Goal: Check status: Check status

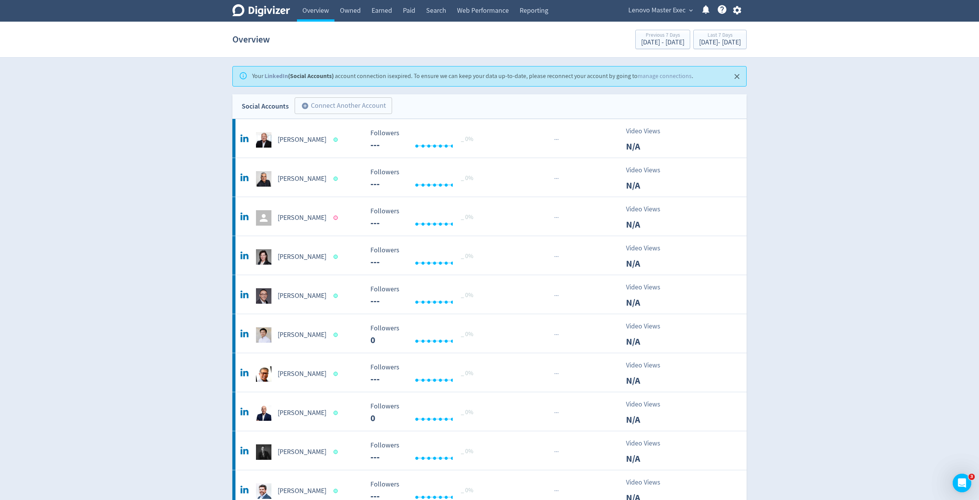
click at [640, 10] on span "Lenovo Master Exec" at bounding box center [656, 10] width 57 height 12
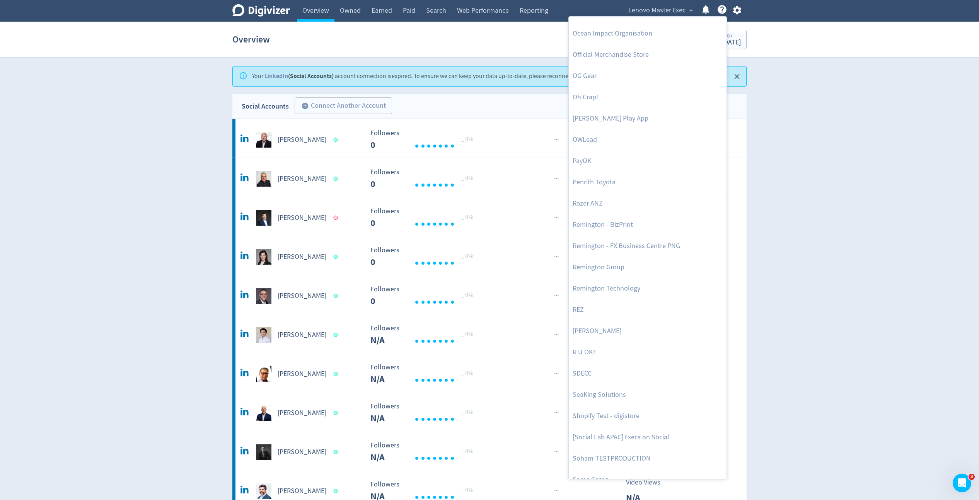
scroll to position [1663, 0]
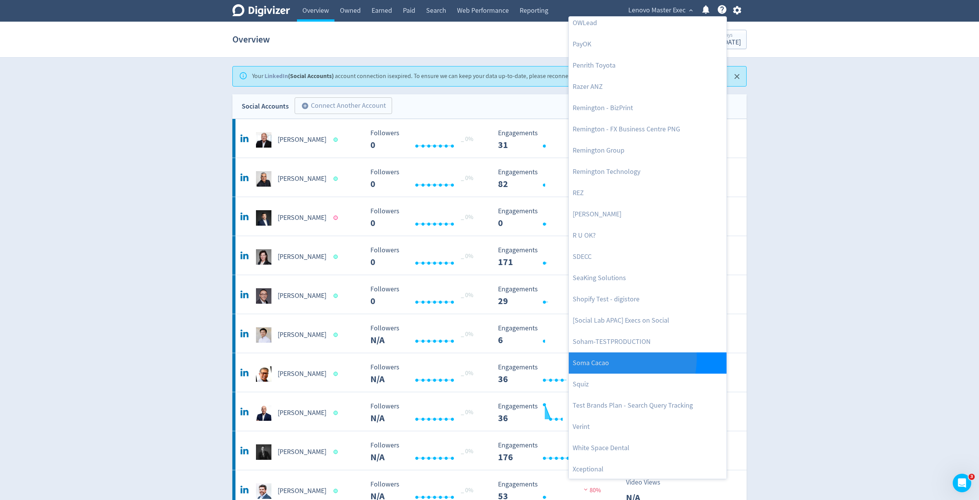
click at [607, 357] on link "Soma Cacao" at bounding box center [648, 363] width 158 height 21
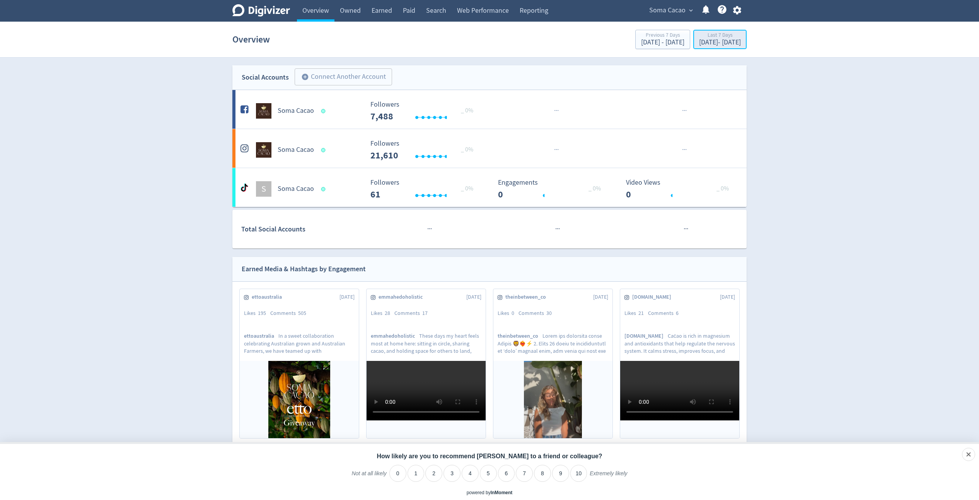
click at [721, 40] on div "[DATE] - [DATE]" at bounding box center [720, 42] width 42 height 7
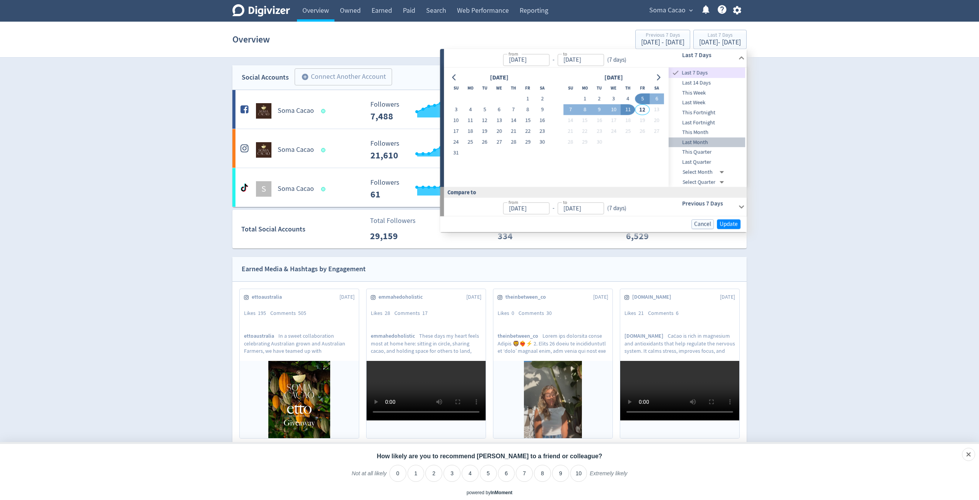
click at [701, 138] on div "Last Month" at bounding box center [707, 143] width 77 height 10
type input "[DATE]"
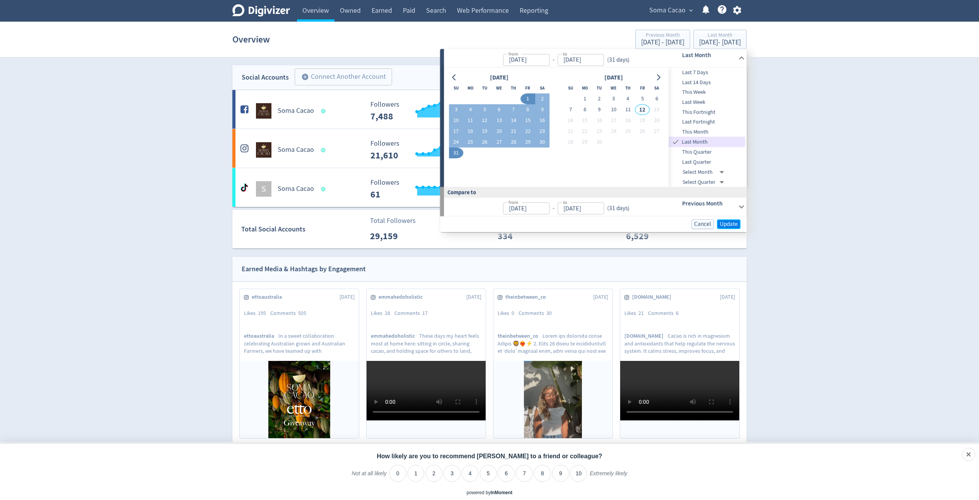
click at [728, 221] on span "Update" at bounding box center [728, 224] width 18 height 6
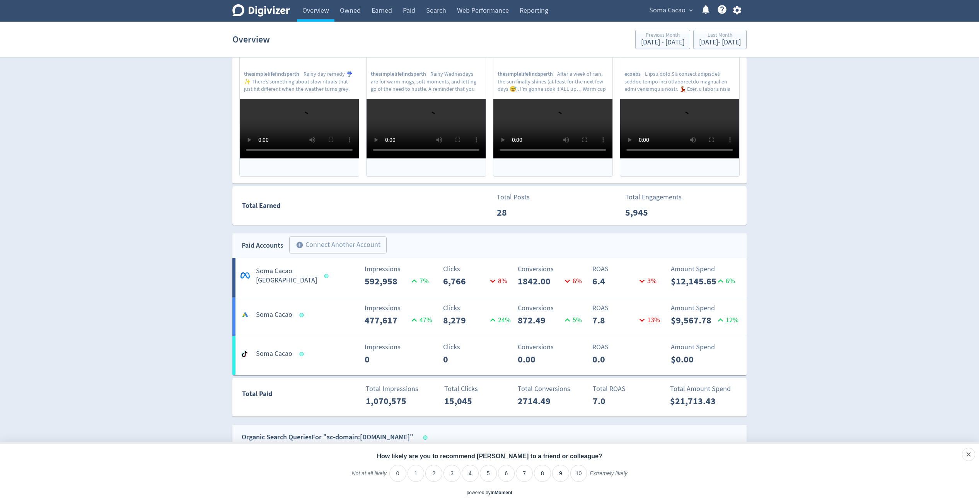
scroll to position [261, 0]
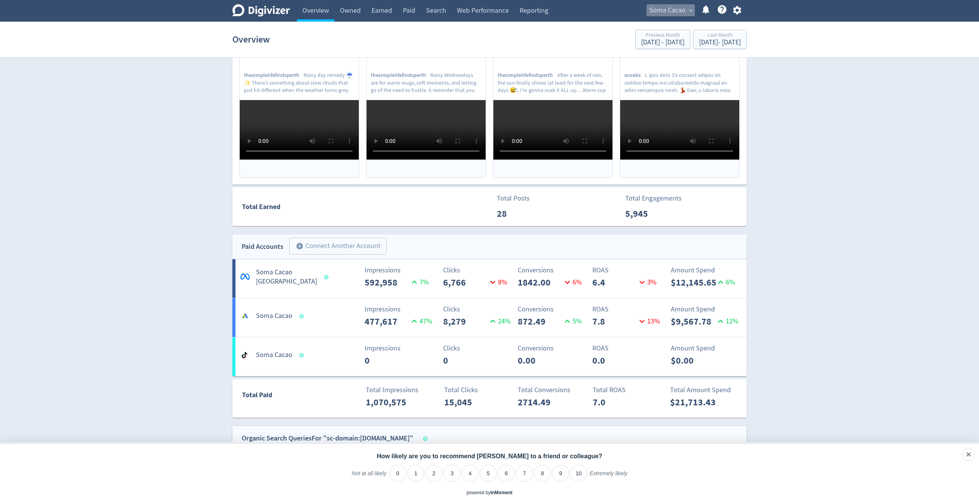
click at [673, 9] on span "Soma Cacao" at bounding box center [667, 10] width 36 height 12
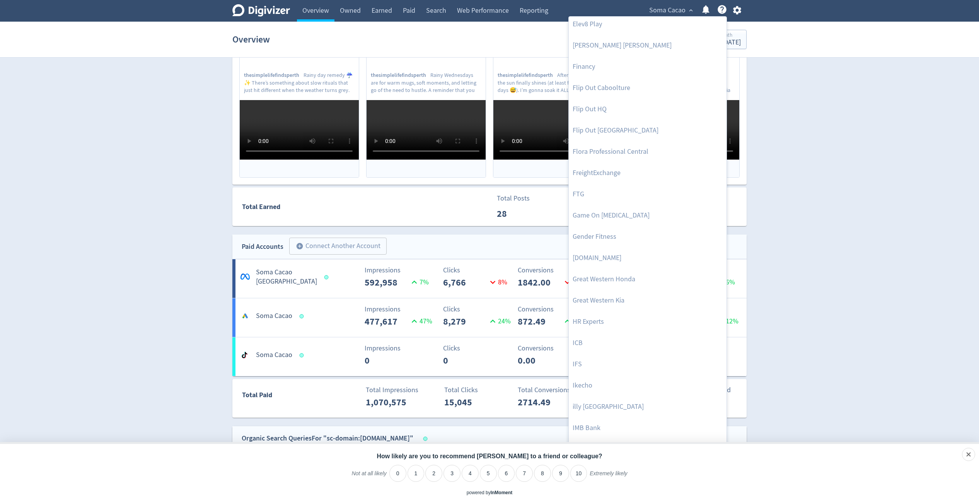
scroll to position [421, 0]
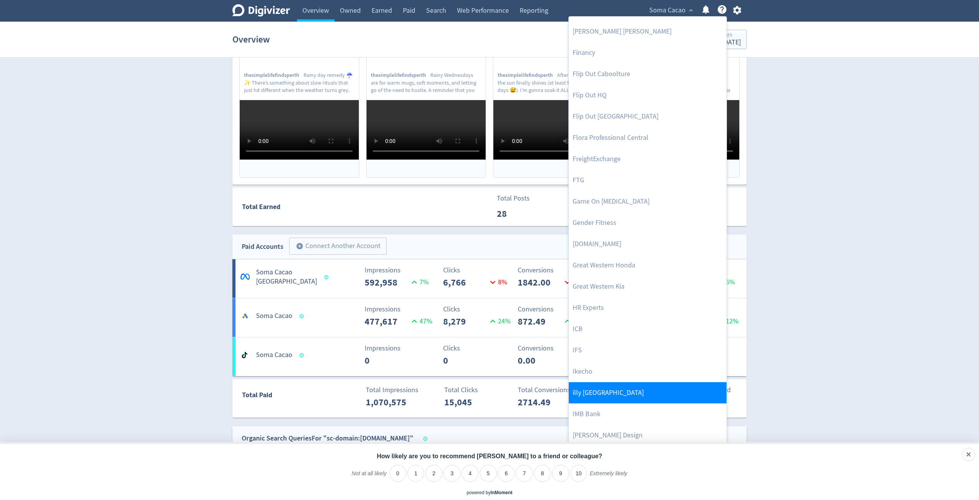
click at [572, 394] on link "illy [GEOGRAPHIC_DATA]" at bounding box center [648, 392] width 158 height 21
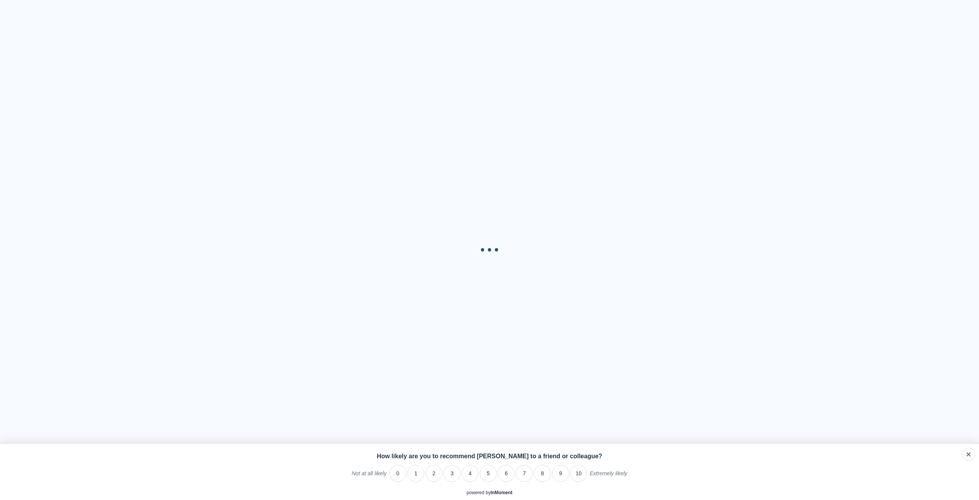
scroll to position [0, 0]
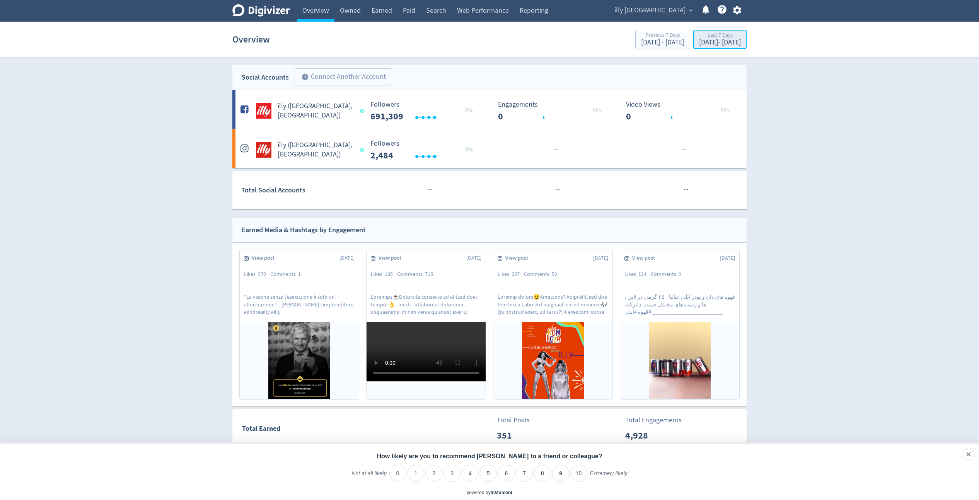
click at [699, 45] on div "[DATE] - [DATE]" at bounding box center [720, 42] width 42 height 7
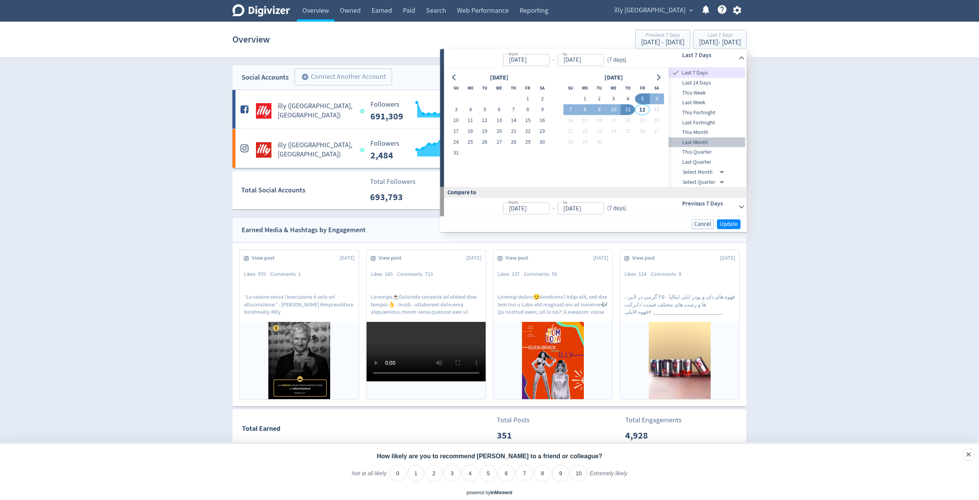
click at [692, 140] on span "Last Month" at bounding box center [707, 142] width 77 height 9
type input "[DATE]"
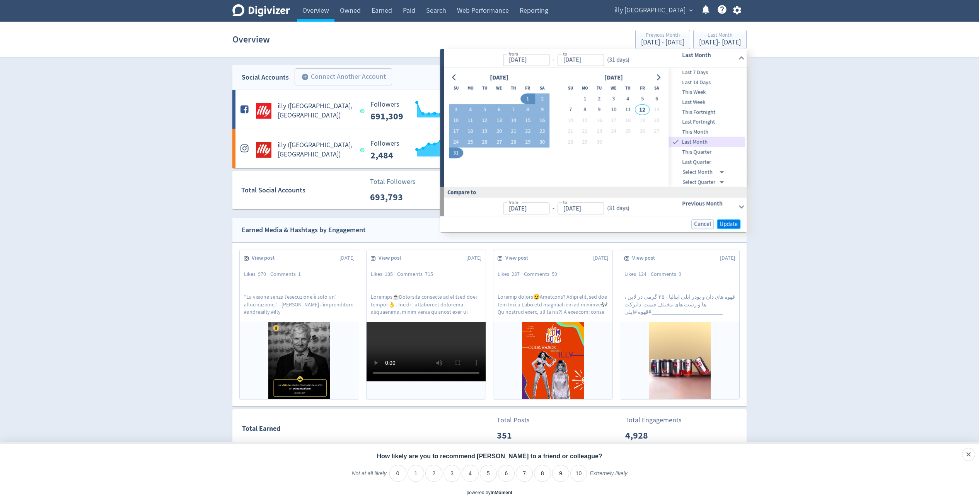
click at [726, 224] on span "Update" at bounding box center [728, 224] width 18 height 6
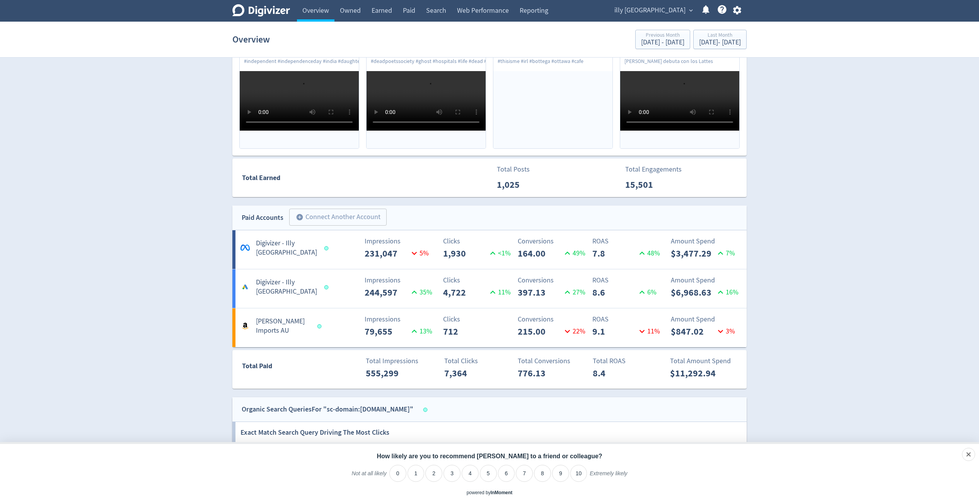
scroll to position [250, 0]
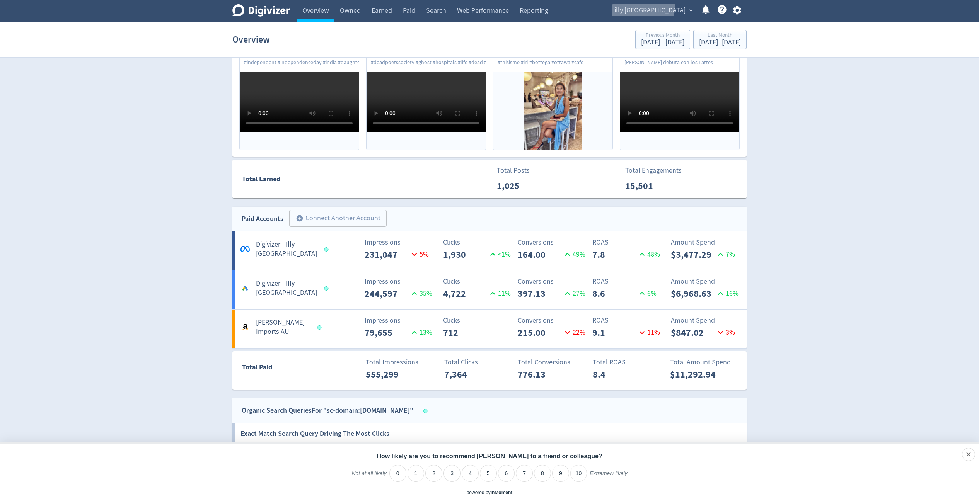
click at [678, 6] on span "illy [GEOGRAPHIC_DATA]" at bounding box center [649, 10] width 71 height 12
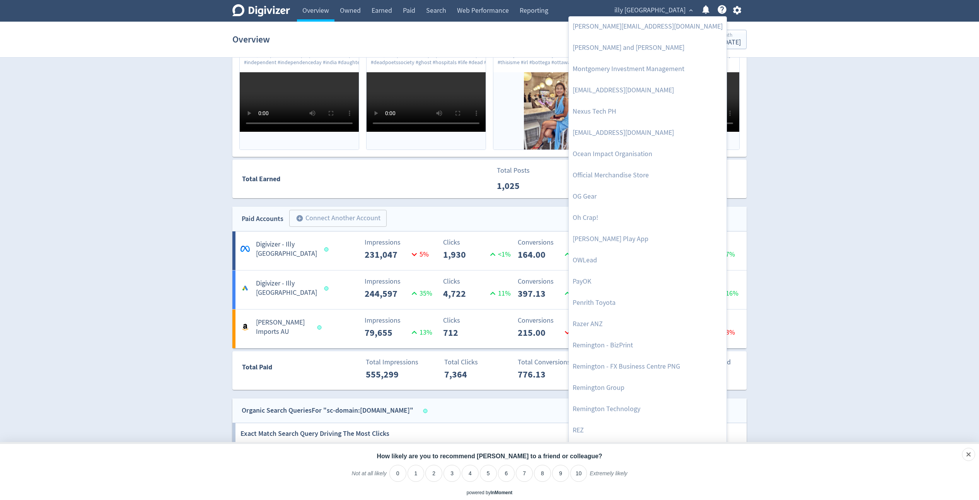
scroll to position [1417, 0]
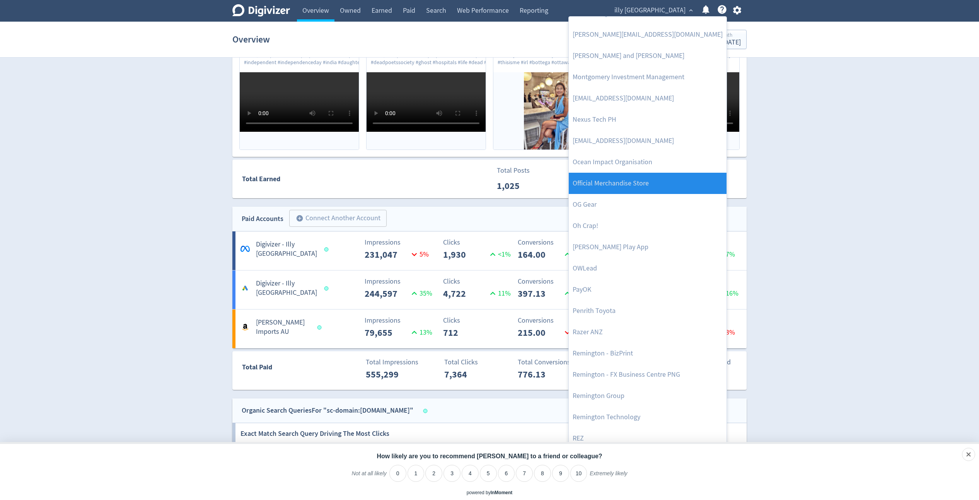
click at [660, 184] on link "Official Merchandise Store" at bounding box center [648, 183] width 158 height 21
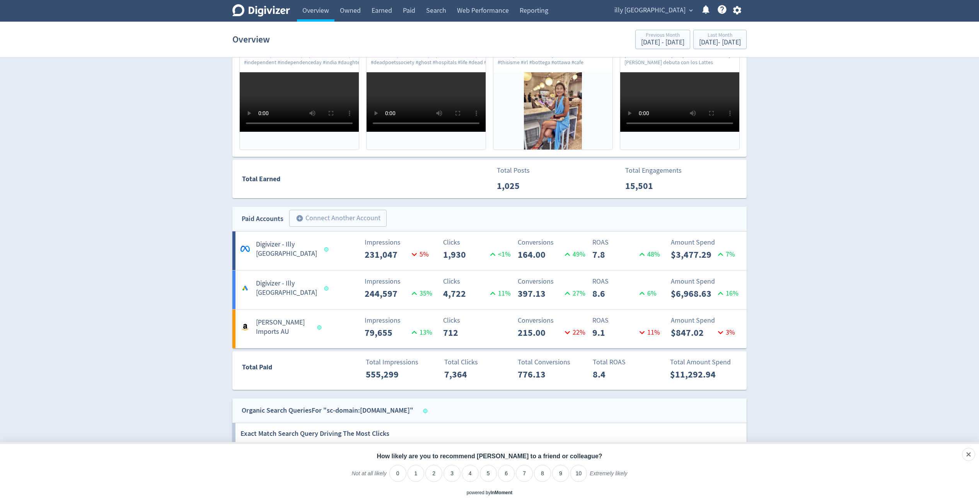
scroll to position [0, 0]
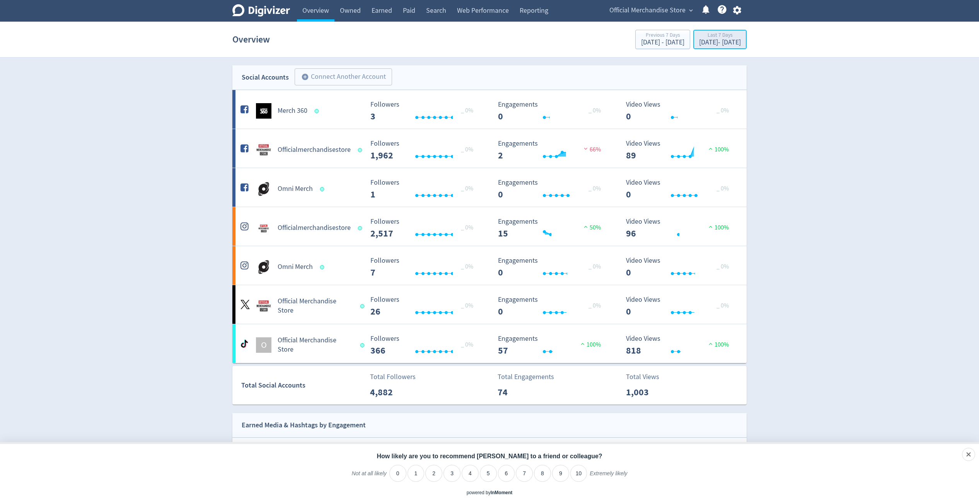
click at [699, 36] on div "Last 7 Days" at bounding box center [720, 35] width 42 height 7
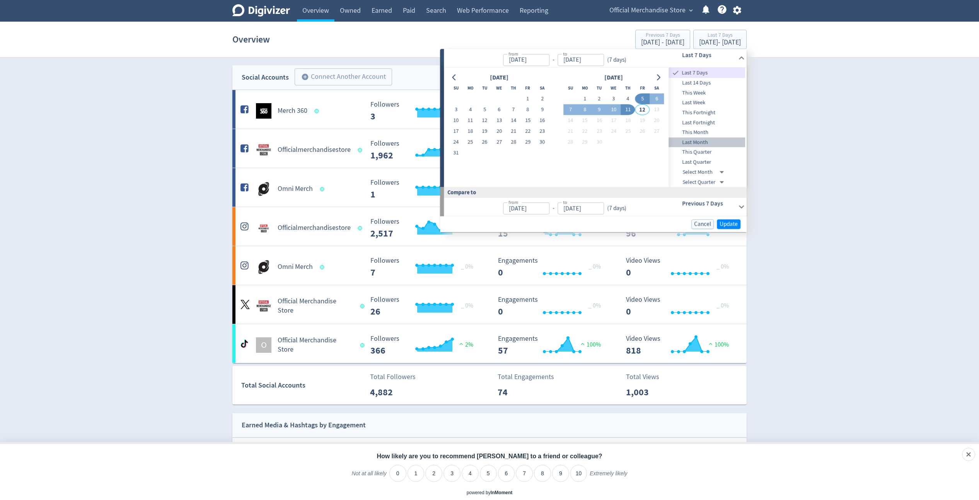
click at [700, 142] on span "Last Month" at bounding box center [707, 142] width 77 height 9
type input "[DATE]"
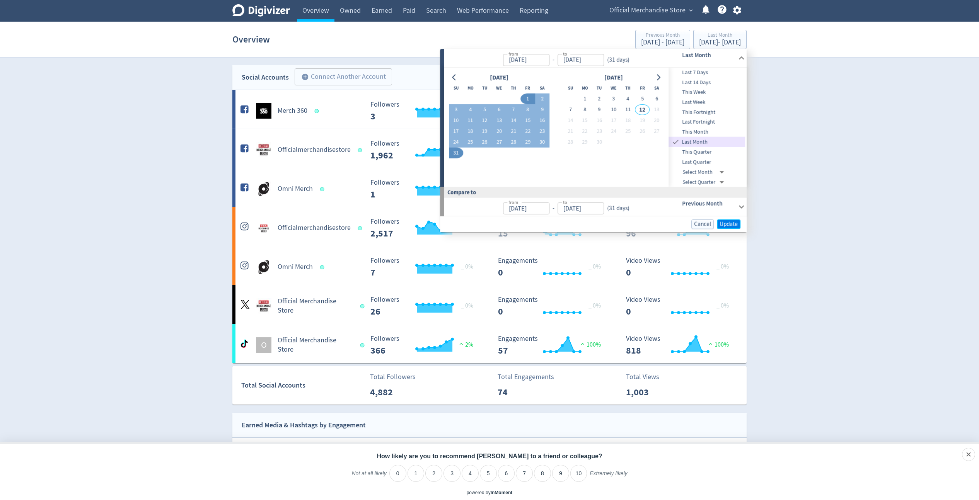
click at [735, 227] on span "Update" at bounding box center [728, 224] width 18 height 6
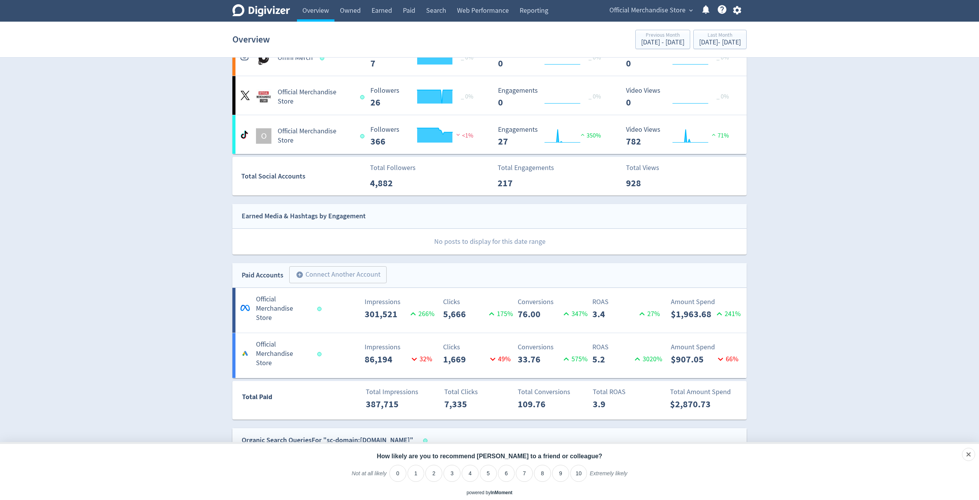
scroll to position [213, 0]
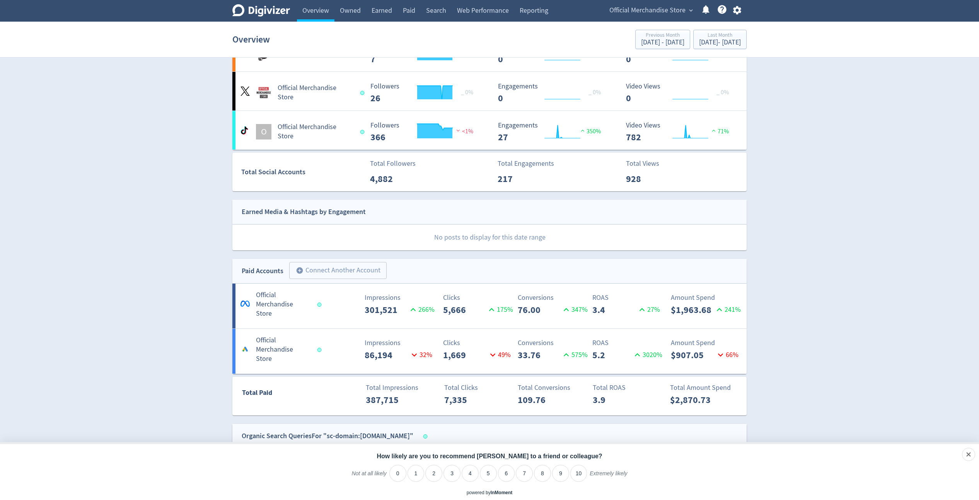
click at [474, 338] on p "Clicks" at bounding box center [478, 343] width 70 height 10
